Goal: Find specific page/section: Find specific page/section

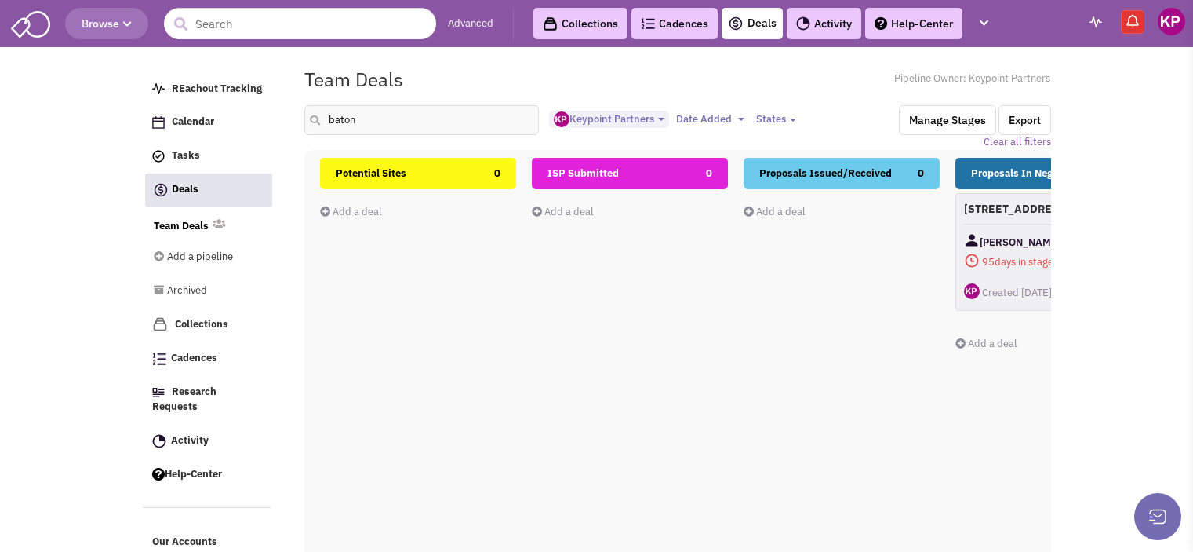
select select "1896"
select select
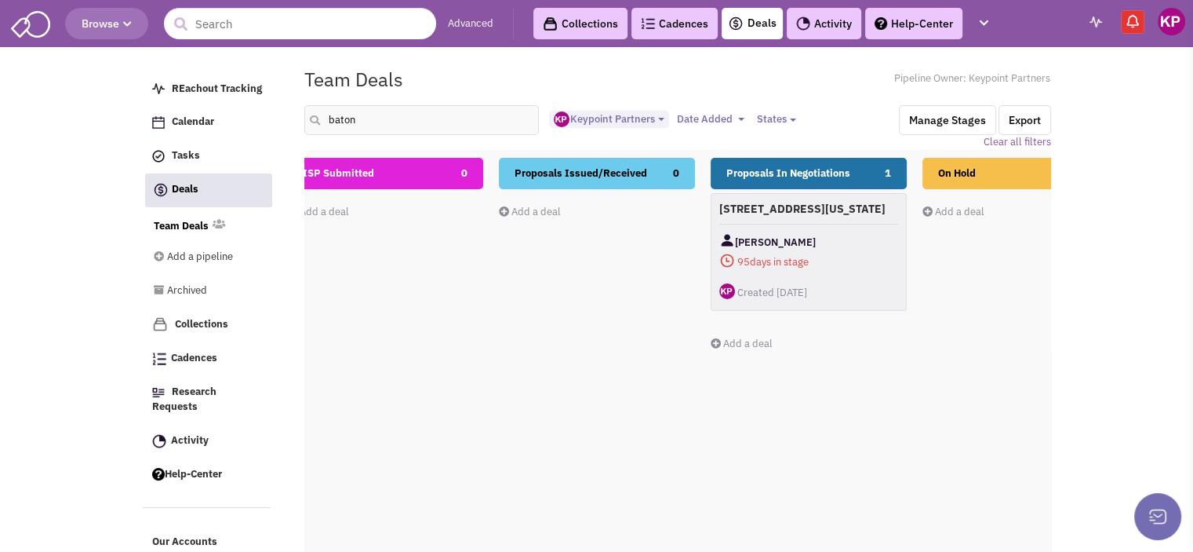
click at [816, 24] on link "Activity" at bounding box center [824, 23] width 75 height 31
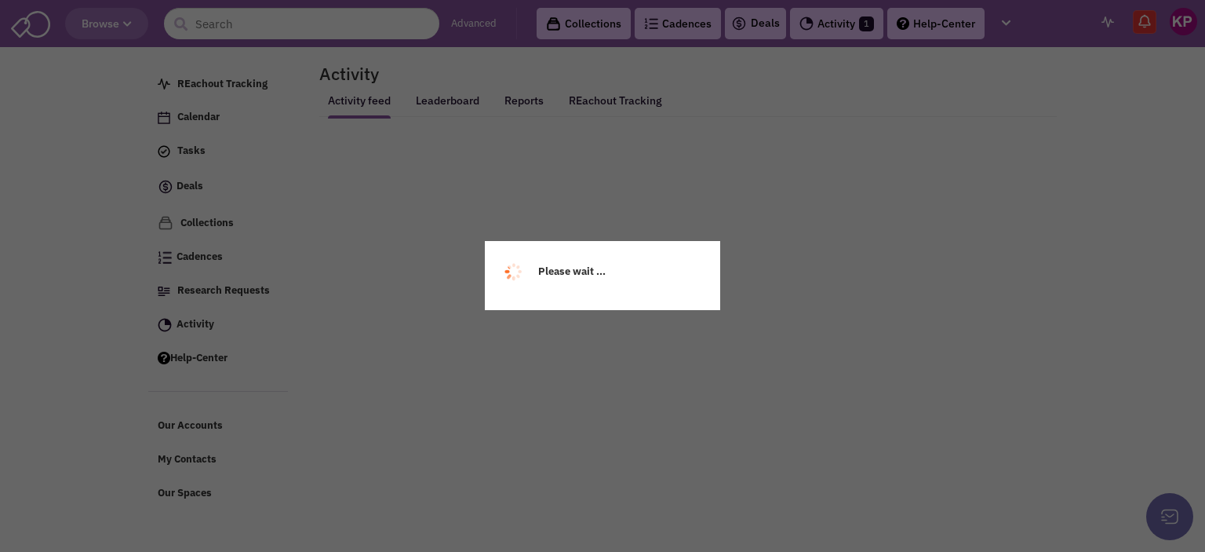
select select
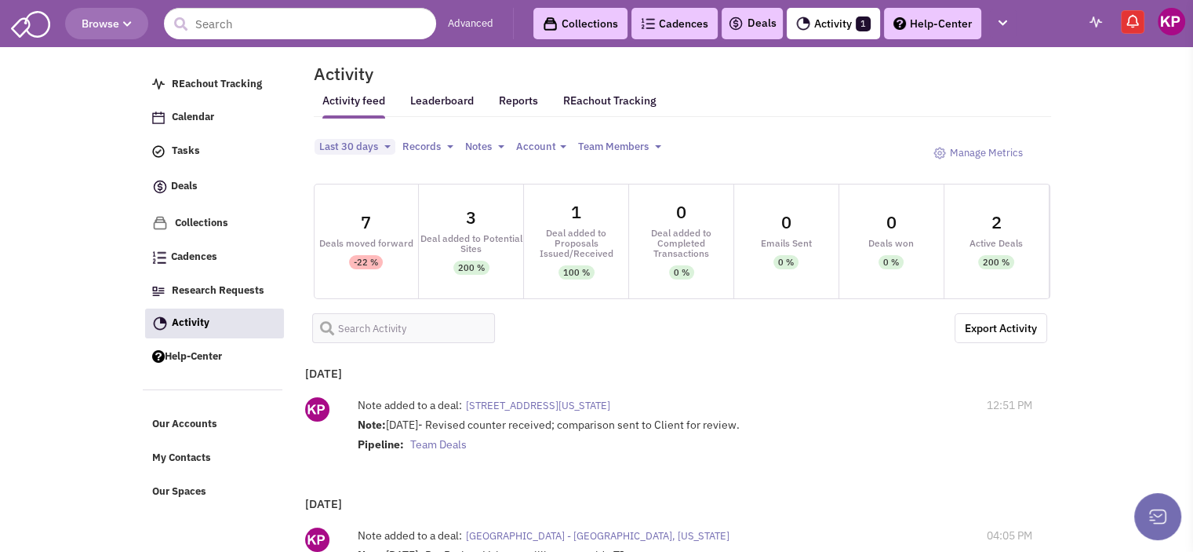
select select
